Goal: Check status: Check status

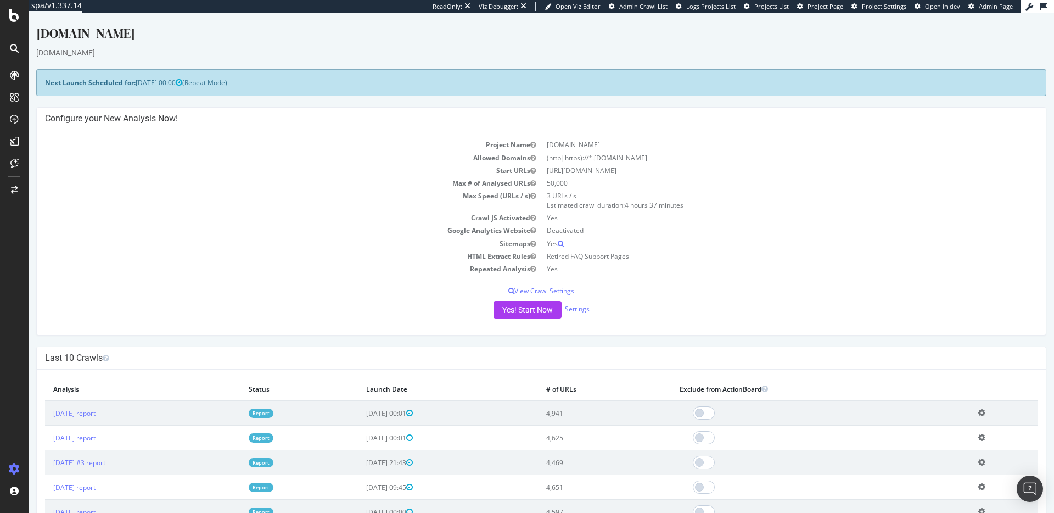
click at [121, 170] on td "Start URLs" at bounding box center [293, 170] width 496 height 13
click at [70, 416] on div "Project settings" at bounding box center [57, 419] width 46 height 9
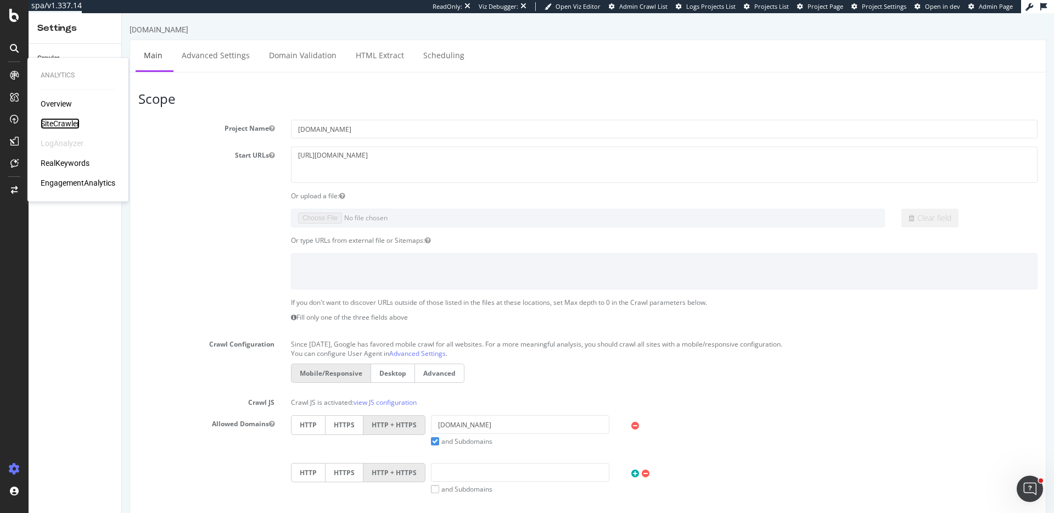
click at [65, 123] on div "SiteCrawler" at bounding box center [60, 123] width 39 height 11
